Goal: Obtain resource: Obtain resource

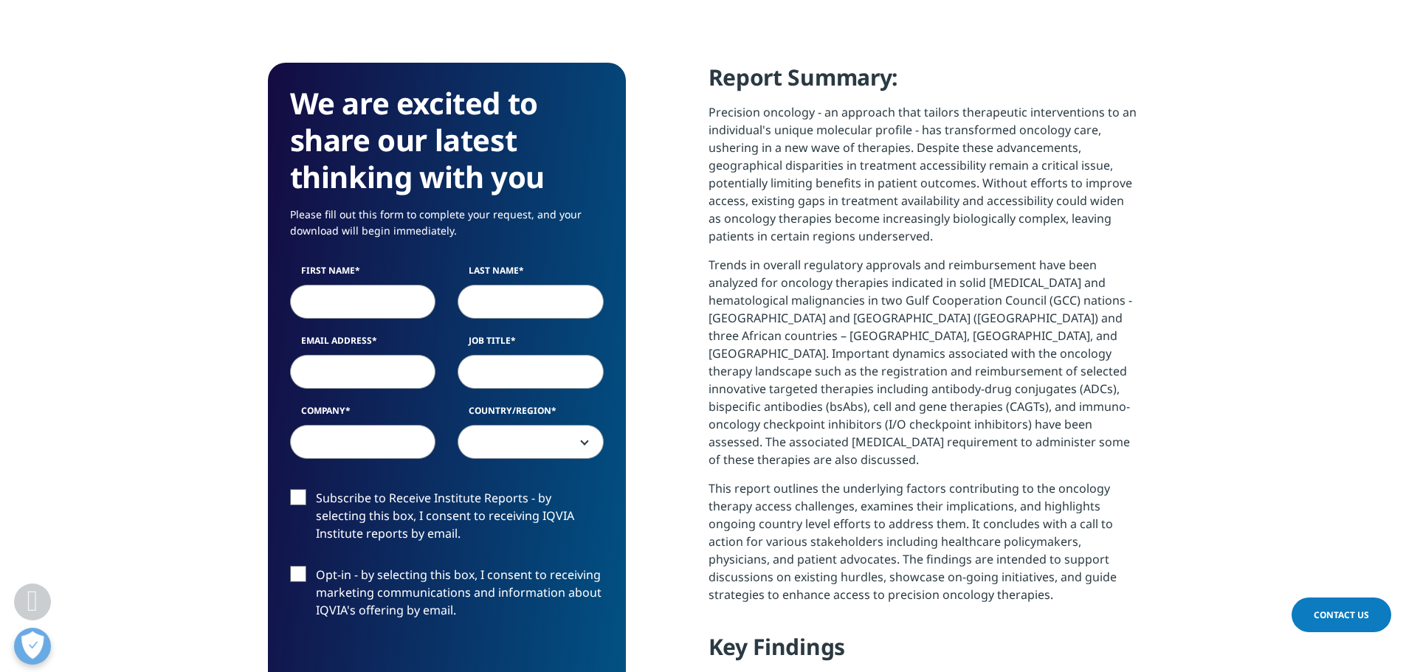
scroll to position [664, 0]
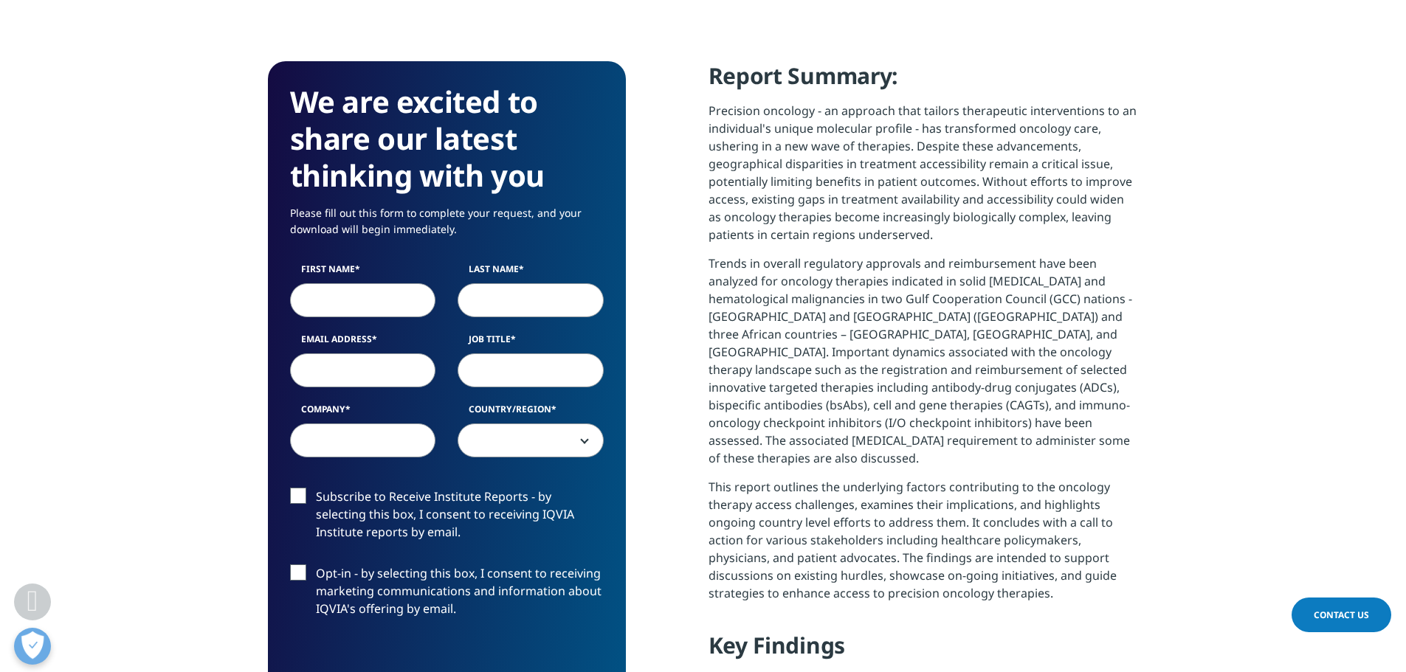
click at [368, 314] on input "First Name" at bounding box center [363, 300] width 146 height 34
click at [368, 313] on input "First Name" at bounding box center [363, 300] width 146 height 34
type input "Mithun"
type input "Banerjee"
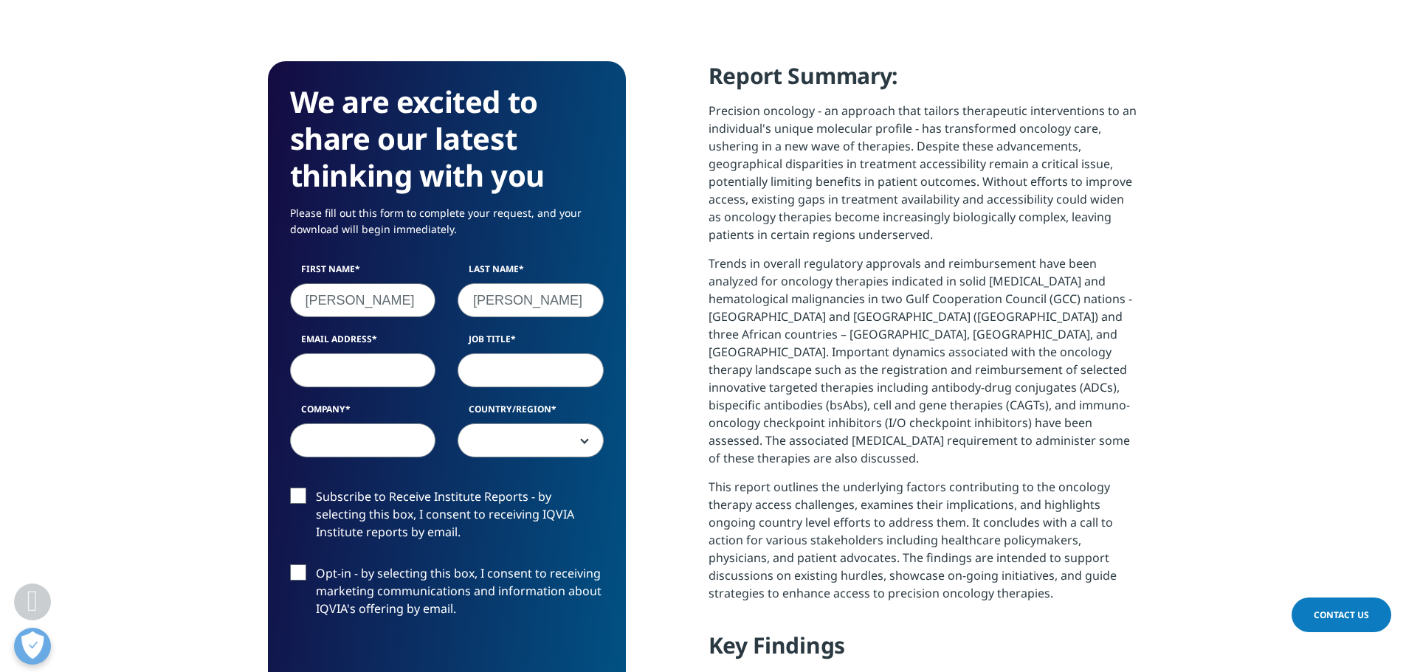
type input "MITZBANERJEE@GMAIL.COM"
select select "[GEOGRAPHIC_DATA]"
click at [515, 363] on input "Job Title" at bounding box center [531, 371] width 146 height 34
type input "CEO"
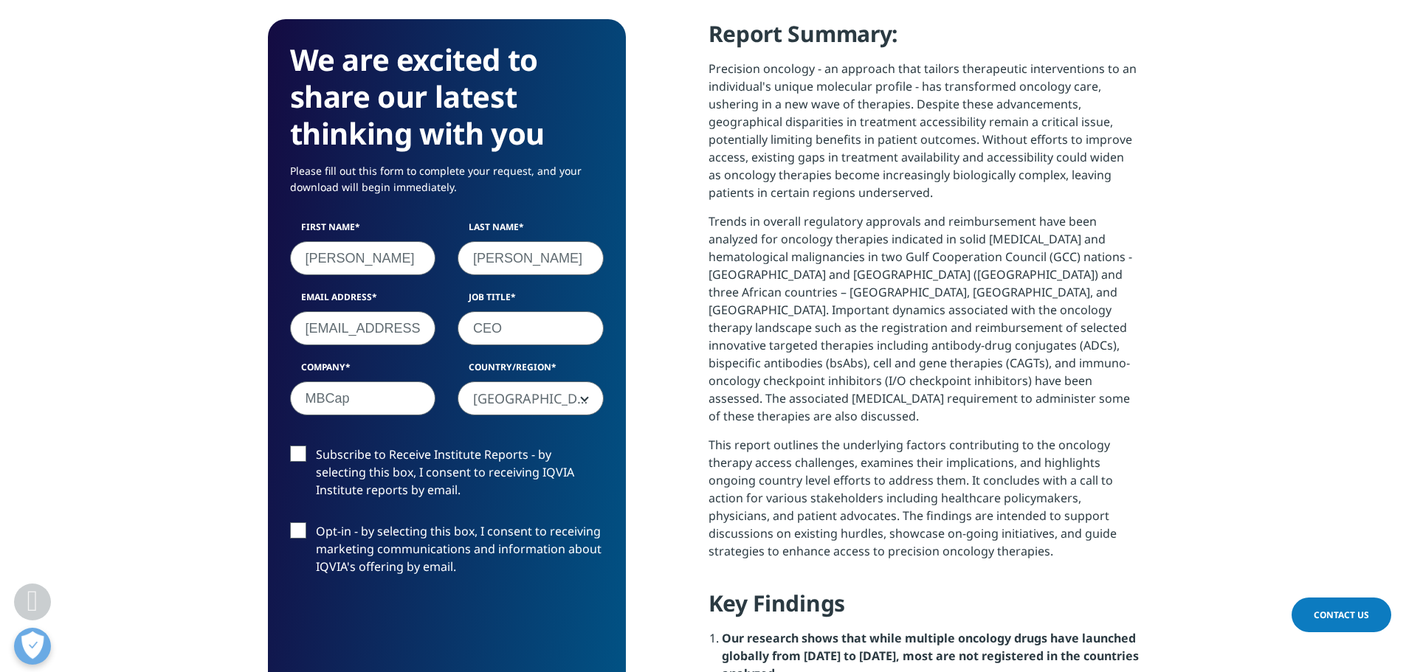
scroll to position [812, 0]
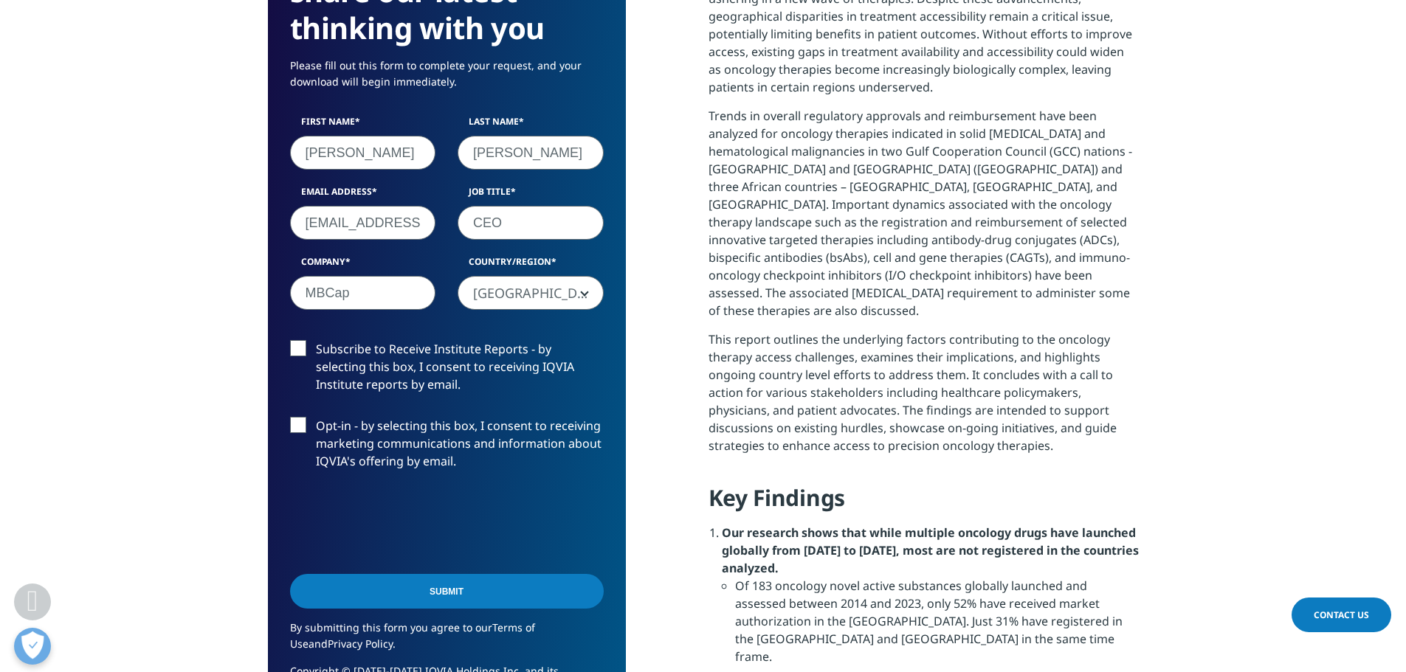
type input "MBCap"
click at [479, 599] on input "Submit" at bounding box center [447, 591] width 314 height 35
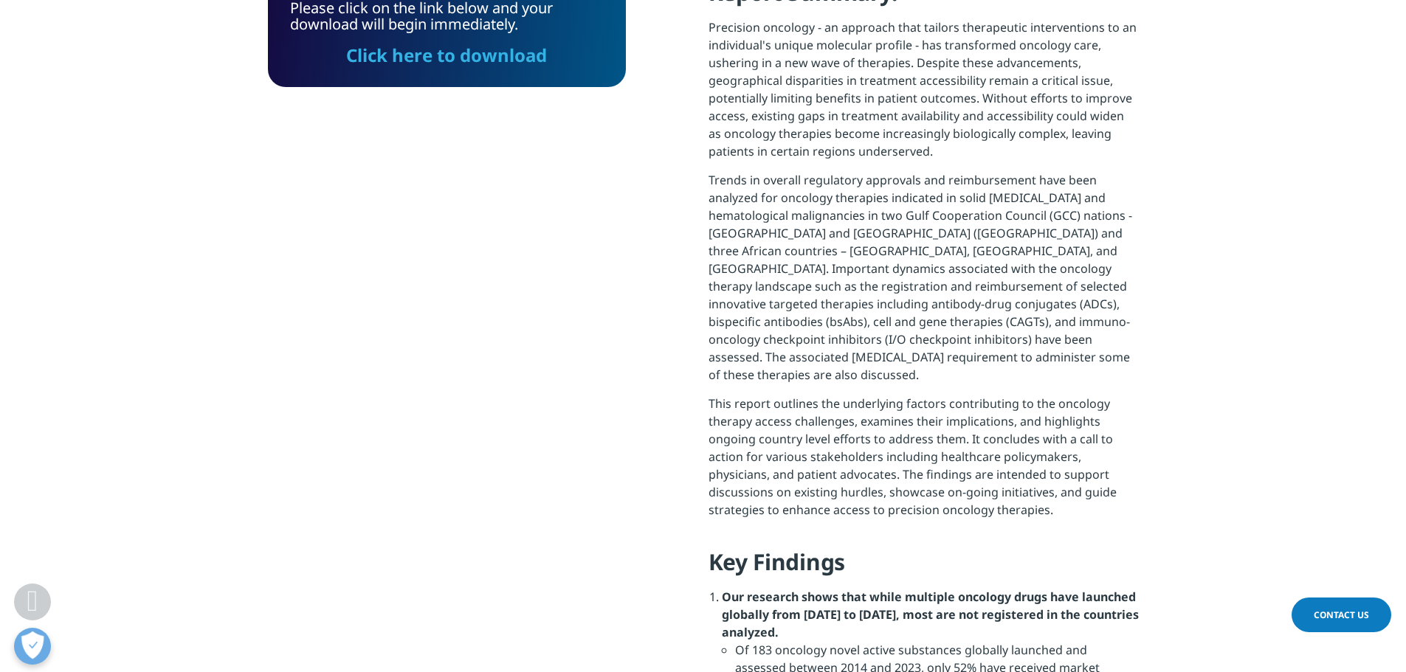
scroll to position [109, 358]
drag, startPoint x: 453, startPoint y: 61, endPoint x: 489, endPoint y: 236, distance: 179.2
click at [453, 60] on link "Click here to download" at bounding box center [446, 55] width 201 height 24
